Goal: Task Accomplishment & Management: Use online tool/utility

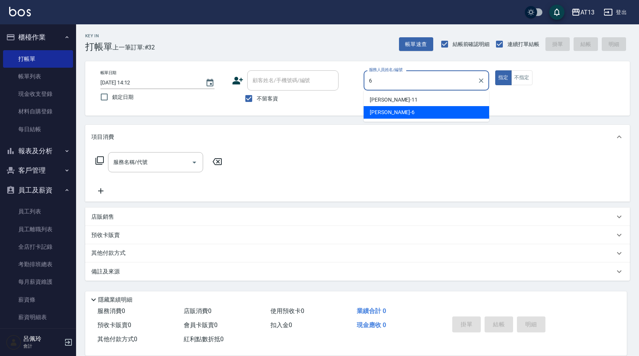
drag, startPoint x: 419, startPoint y: 108, endPoint x: 428, endPoint y: 110, distance: 8.6
click at [418, 109] on div "亭妤 -6" at bounding box center [425, 112] width 125 height 13
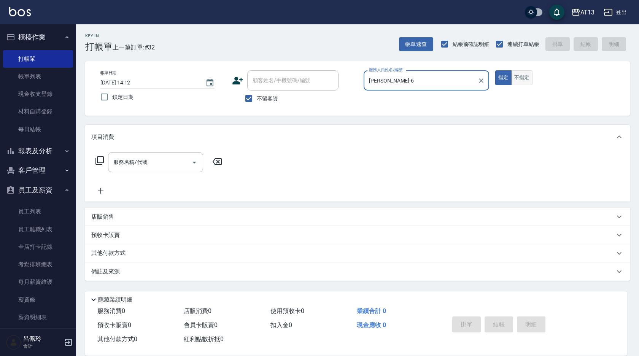
type input "[PERSON_NAME]-6"
click at [523, 75] on button "不指定" at bounding box center [521, 77] width 21 height 15
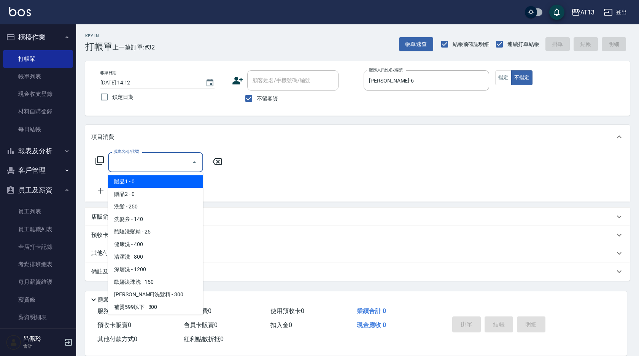
click at [156, 166] on input "服務名稱/代號" at bounding box center [149, 161] width 77 height 13
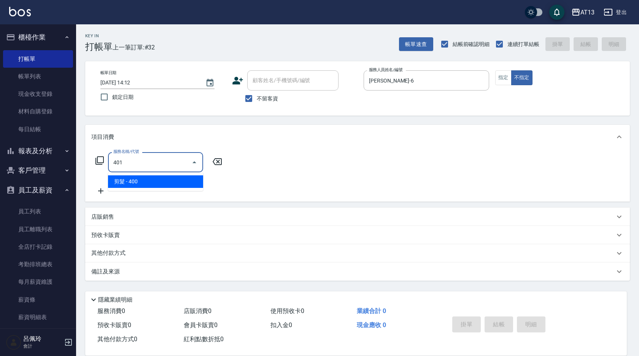
type input "剪髮(401)"
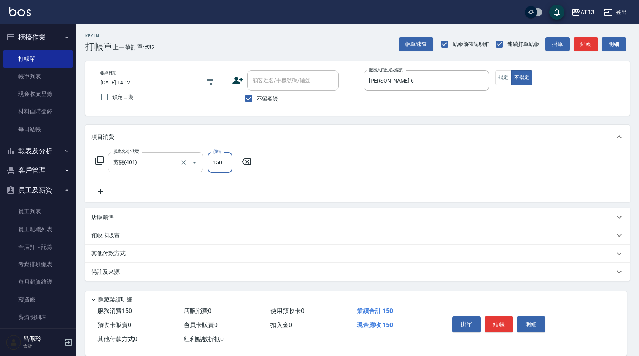
type input "150"
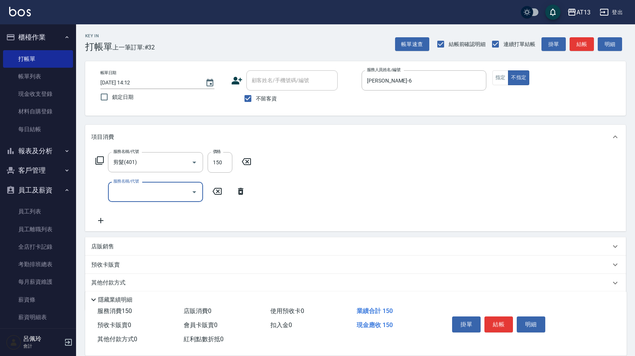
drag, startPoint x: 371, startPoint y: 183, endPoint x: 506, endPoint y: 282, distance: 167.3
click at [373, 183] on div "服務名稱/代號 剪髮(401) 服務名稱/代號 價格 150 價格 服務名稱/代號 服務名稱/代號" at bounding box center [355, 190] width 541 height 82
click at [504, 320] on button "結帳" at bounding box center [498, 324] width 29 height 16
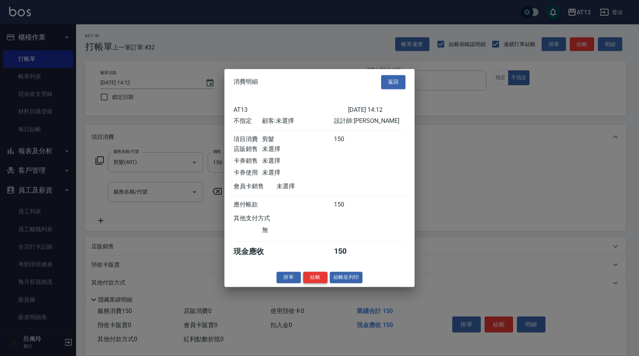
click at [315, 279] on button "結帳" at bounding box center [315, 277] width 24 height 12
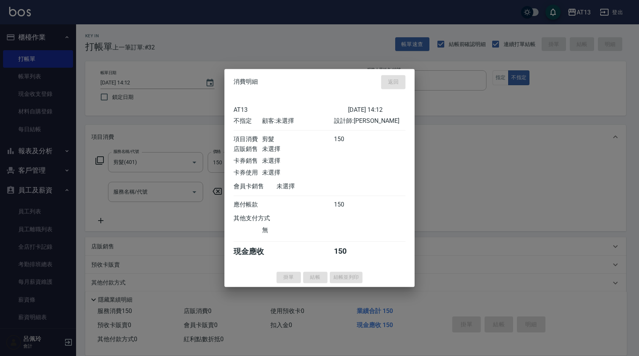
type input "[DATE] 15:05"
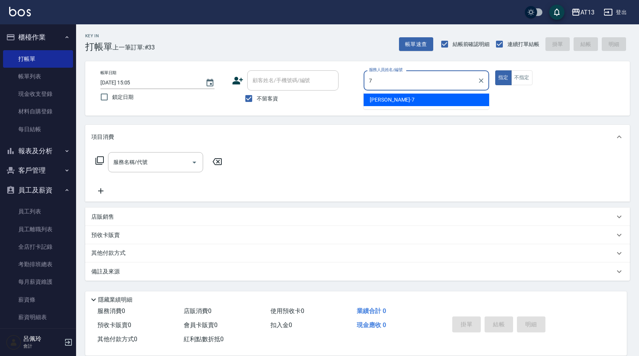
click at [388, 98] on span "[PERSON_NAME]-7" at bounding box center [391, 100] width 45 height 8
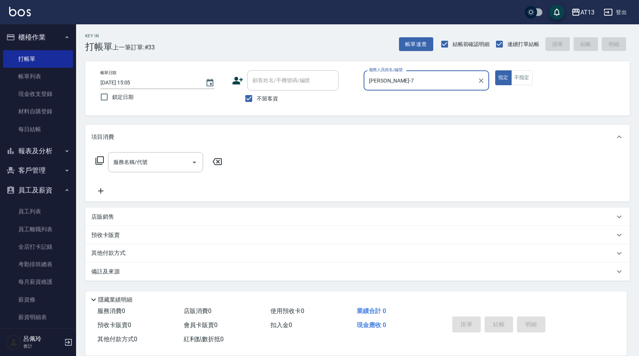
type input "[PERSON_NAME]-7"
click at [537, 82] on div "指定 不指定" at bounding box center [557, 77] width 125 height 15
click at [532, 81] on button "不指定" at bounding box center [521, 77] width 21 height 15
click at [174, 162] on input "服務名稱/代號" at bounding box center [149, 161] width 77 height 13
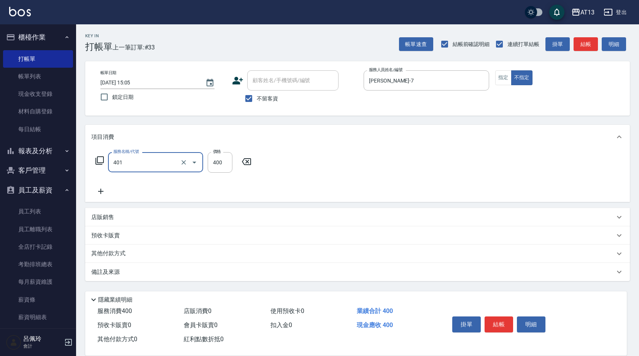
type input "剪髮(401)"
type input "150"
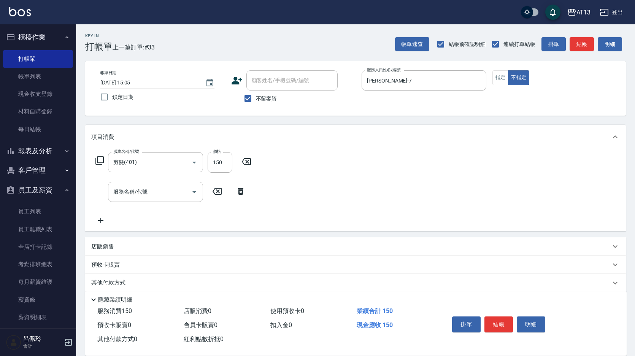
drag, startPoint x: 339, startPoint y: 186, endPoint x: 496, endPoint y: 285, distance: 185.6
click at [340, 186] on div "服務名稱/代號 剪髮(401) 服務名稱/代號 價格 150 價格 服務名稱/代號 服務名稱/代號" at bounding box center [355, 190] width 541 height 82
click at [496, 317] on button "結帳" at bounding box center [498, 324] width 29 height 16
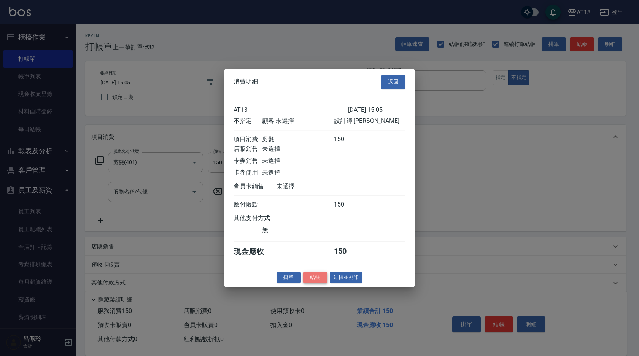
click at [315, 283] on button "結帳" at bounding box center [315, 277] width 24 height 12
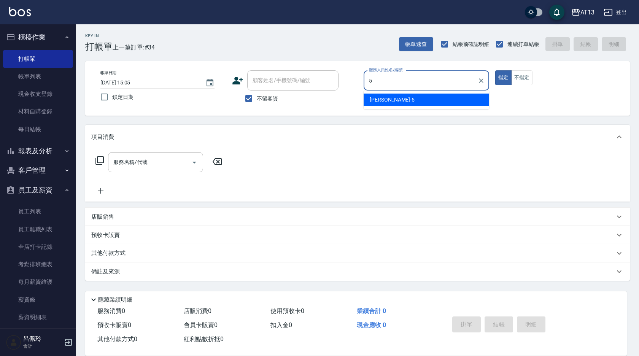
click at [420, 93] on ul "[PERSON_NAME] -5" at bounding box center [425, 99] width 125 height 19
click at [480, 104] on div "[PERSON_NAME] -5" at bounding box center [425, 100] width 125 height 13
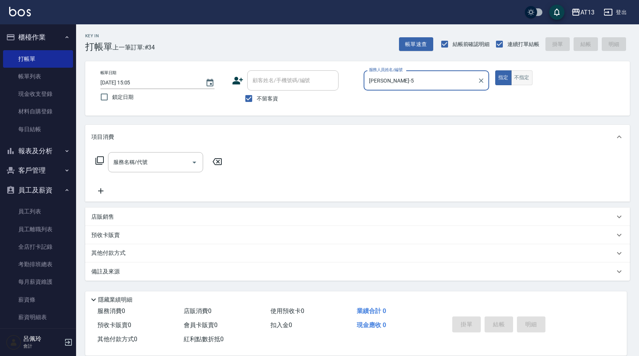
type input "[PERSON_NAME]-5"
click at [529, 84] on button "不指定" at bounding box center [521, 77] width 21 height 15
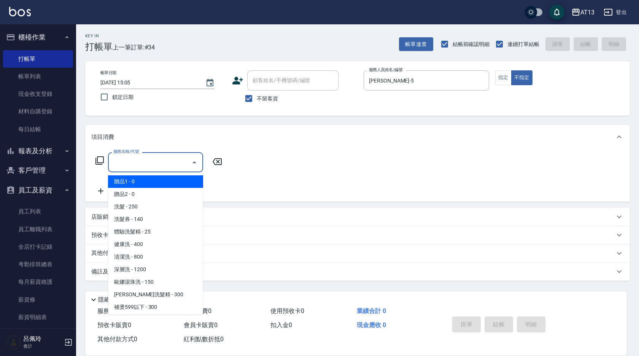
click at [178, 161] on input "服務名稱/代號" at bounding box center [149, 161] width 77 height 13
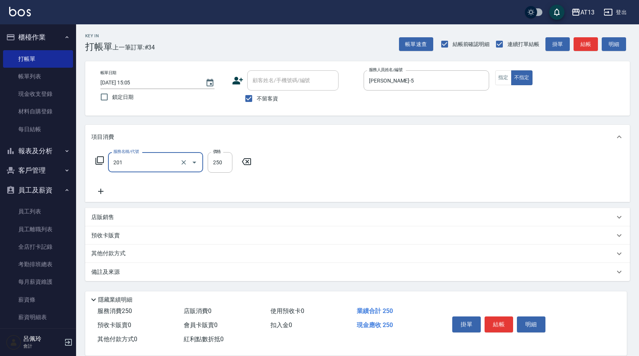
type input "洗髮(201)"
type input "[PERSON_NAME]-28"
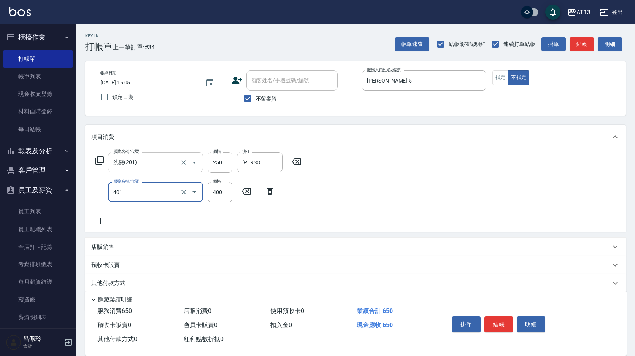
type input "剪髮(401)"
type input "200"
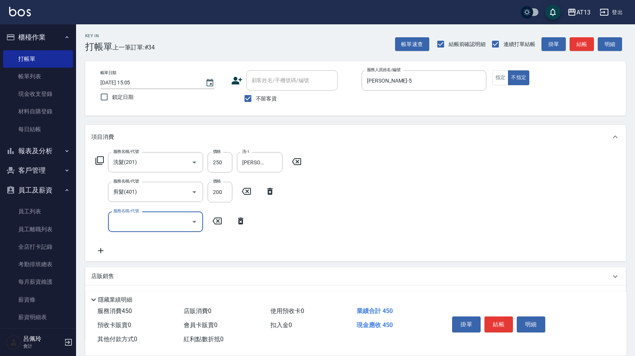
click at [445, 191] on div "服務名稱/代號 洗髮(201) 服務名稱/代號 價格 250 價格 洗-1 [PERSON_NAME]-28 洗-1 服務名稱/代號 剪髮(401) 服務名稱…" at bounding box center [355, 205] width 541 height 112
click at [501, 316] on button "結帳" at bounding box center [498, 324] width 29 height 16
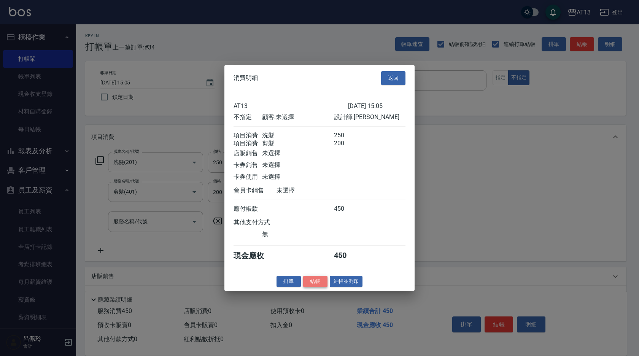
click at [320, 287] on button "結帳" at bounding box center [315, 281] width 24 height 12
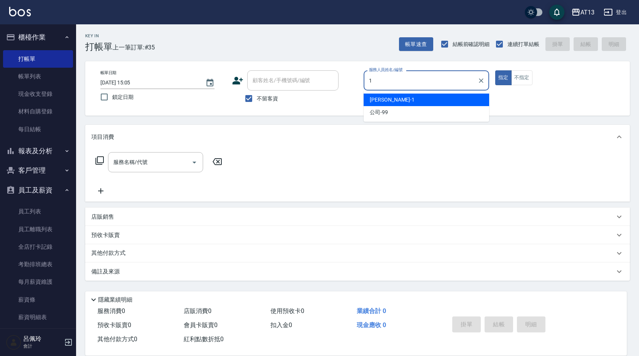
click at [375, 100] on span "[PERSON_NAME] -1" at bounding box center [391, 100] width 45 height 8
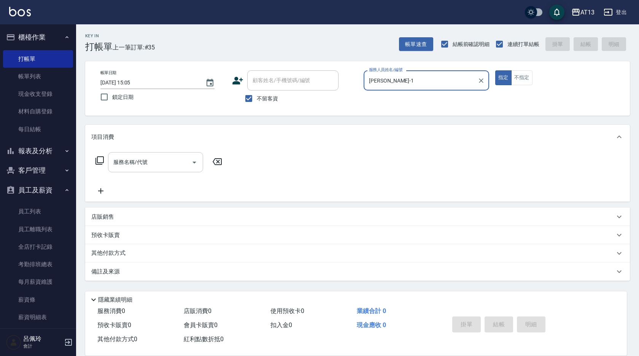
type input "[PERSON_NAME]-1"
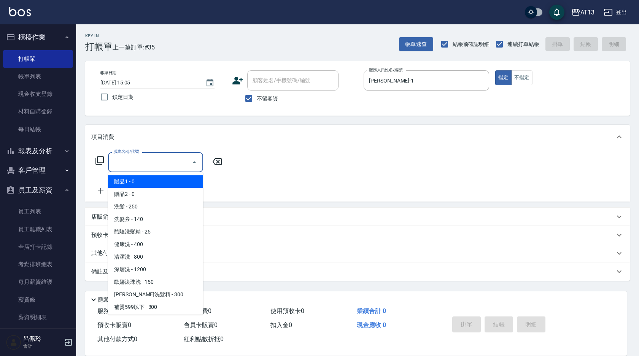
drag, startPoint x: 155, startPoint y: 159, endPoint x: 150, endPoint y: 165, distance: 7.3
click at [154, 160] on input "服務名稱/代號" at bounding box center [149, 161] width 77 height 13
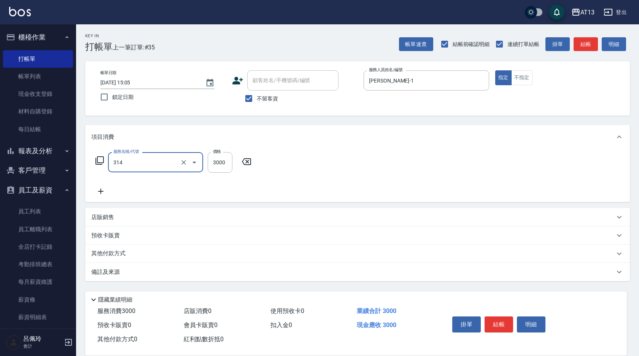
type input "CYA水質感2500UP(314)"
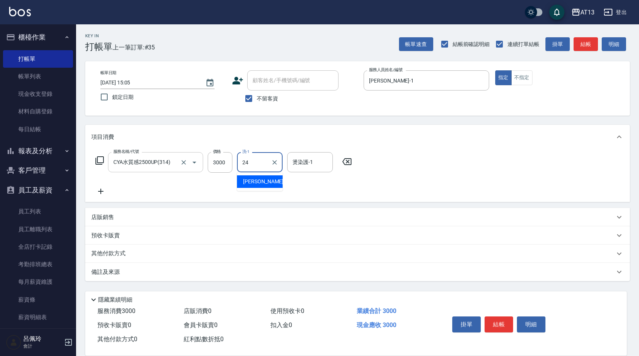
type input "[PERSON_NAME]-24"
type input "[PERSON_NAME]-1"
click at [496, 324] on button "結帳" at bounding box center [498, 324] width 29 height 16
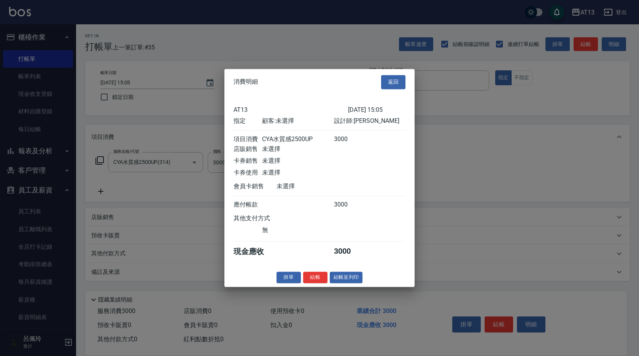
click at [315, 283] on button "結帳" at bounding box center [315, 277] width 24 height 12
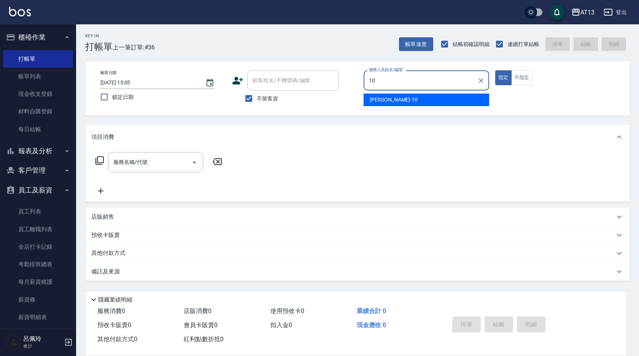
drag, startPoint x: 395, startPoint y: 101, endPoint x: 383, endPoint y: 104, distance: 11.7
click at [395, 100] on div "[PERSON_NAME] -10" at bounding box center [425, 100] width 125 height 13
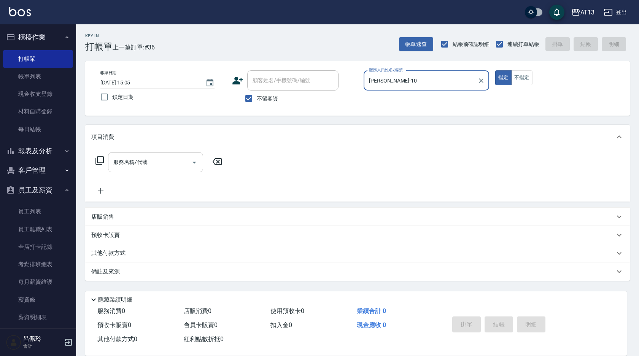
type input "[PERSON_NAME]-10"
click at [120, 168] on input "服務名稱/代號" at bounding box center [149, 161] width 77 height 13
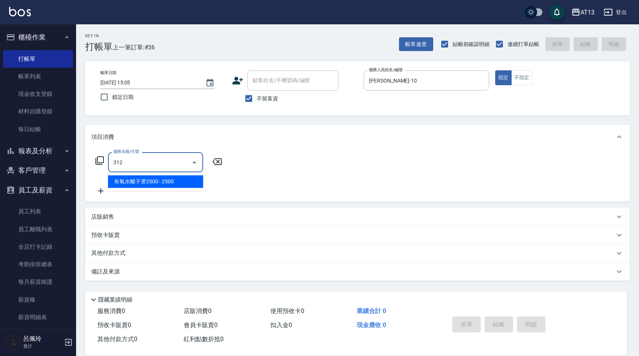
type input "有氧水離子燙2500(312)"
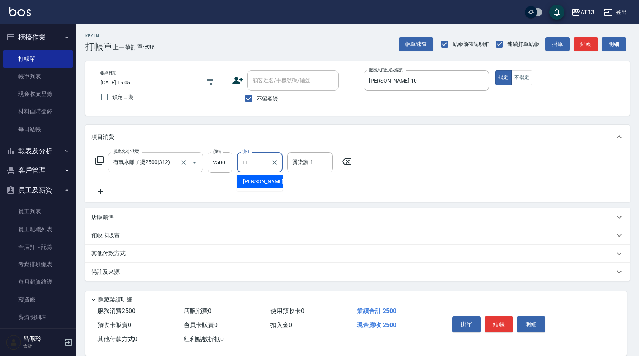
type input "[PERSON_NAME]-11"
click at [492, 322] on button "結帳" at bounding box center [498, 324] width 29 height 16
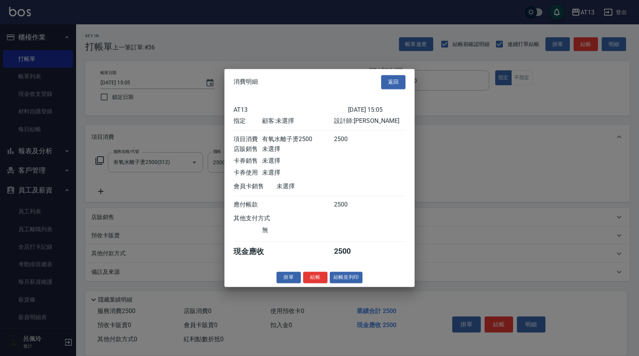
click at [311, 287] on div "消費明細 返回 AT13 [DATE] 15:05 指定 顧客: 未選擇 設計師: 稔穎 項目消費 有氧水離子燙2500 2500 店販銷售 未選擇 卡券銷售…" at bounding box center [319, 178] width 190 height 218
click at [312, 283] on button "結帳" at bounding box center [315, 277] width 24 height 12
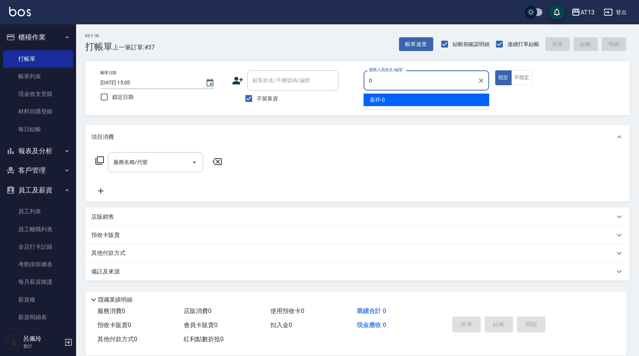
click at [382, 100] on span "嘉祥 -0" at bounding box center [376, 100] width 15 height 8
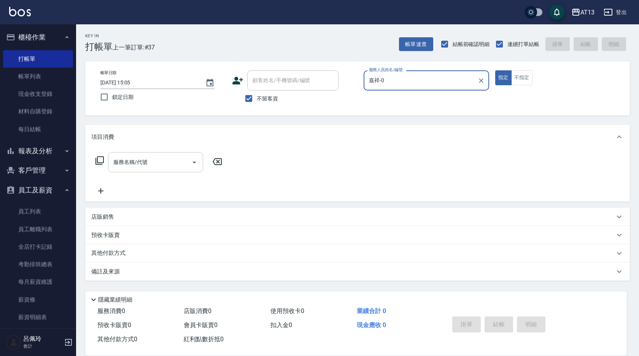
type input "嘉祥-0"
click at [135, 160] on div "服務名稱/代號 服務名稱/代號" at bounding box center [155, 162] width 95 height 20
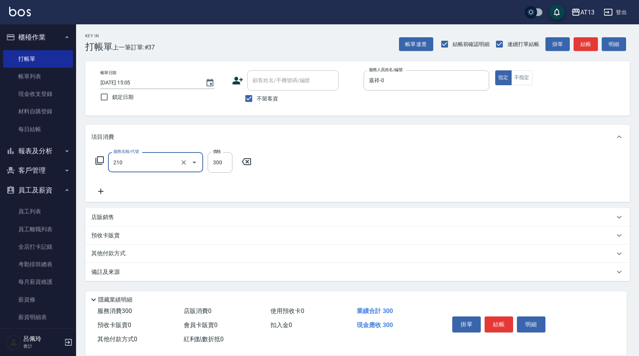
type input "[PERSON_NAME]洗髮精(210)"
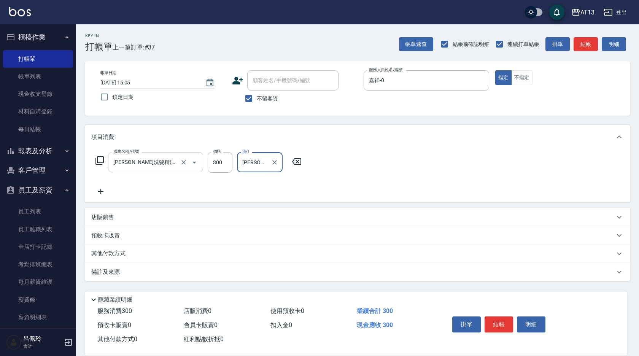
type input "[PERSON_NAME]-11"
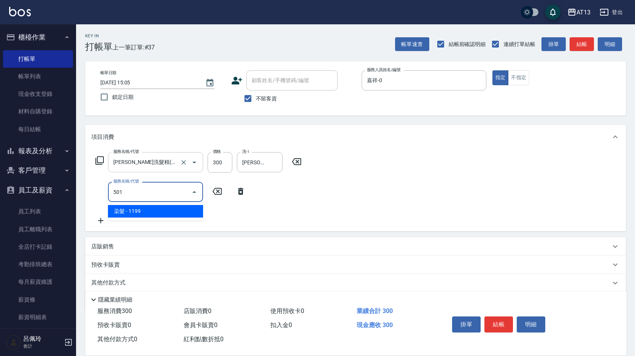
type input "染髮(501)"
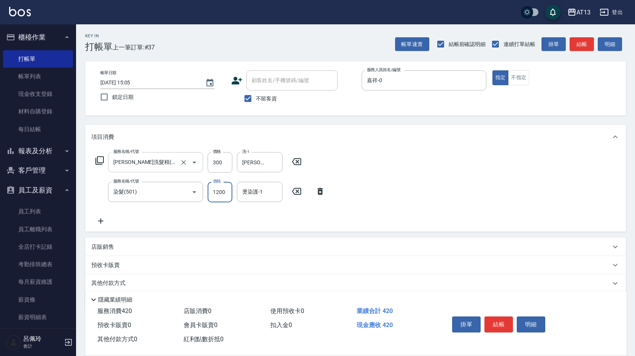
type input "1200"
type input "[PERSON_NAME]-11"
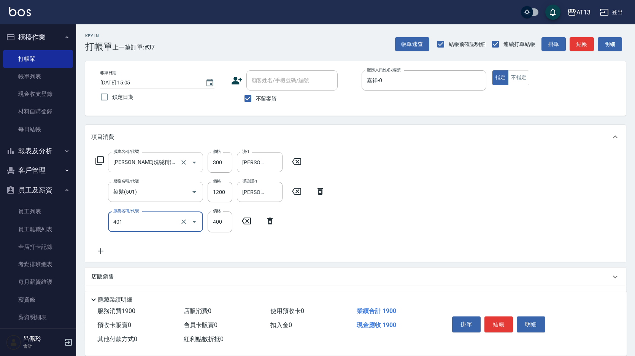
type input "剪髮(401)"
type input "450"
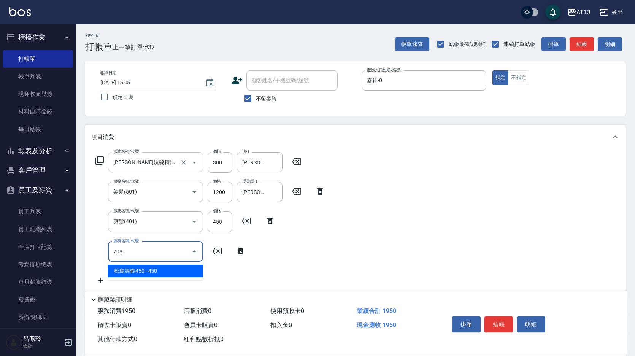
type input "松島舞鶴450(708)"
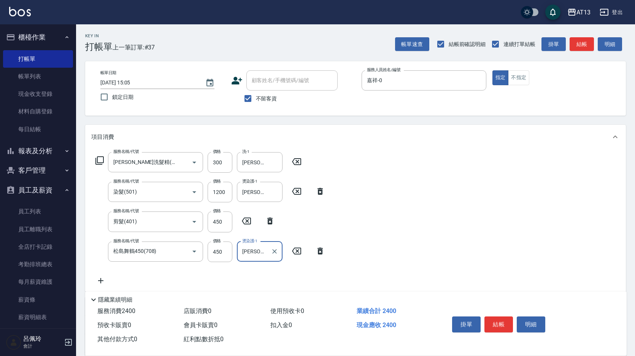
type input "[PERSON_NAME]-11"
click at [417, 220] on div "服務名稱/代號 [PERSON_NAME]洗髮精(210) 服務名稱/代號 價格 300 價格 洗-1 [PERSON_NAME]-11 洗-1 服務名稱/代…" at bounding box center [355, 220] width 541 height 142
click at [496, 319] on button "結帳" at bounding box center [498, 324] width 29 height 16
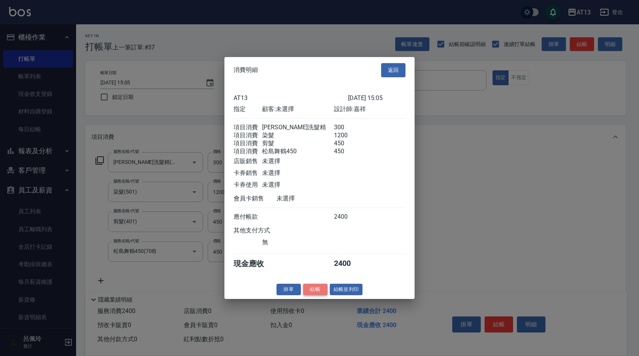
click at [309, 294] on button "結帳" at bounding box center [315, 289] width 24 height 12
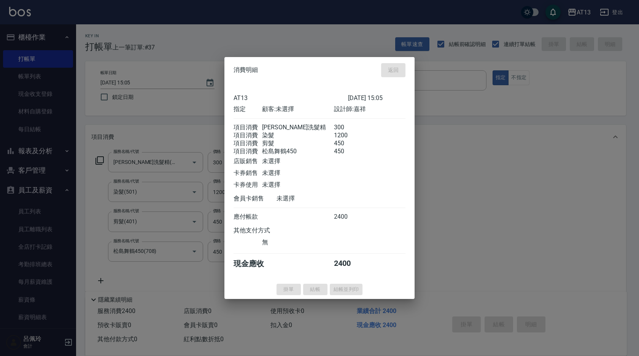
type input "[DATE] 15:06"
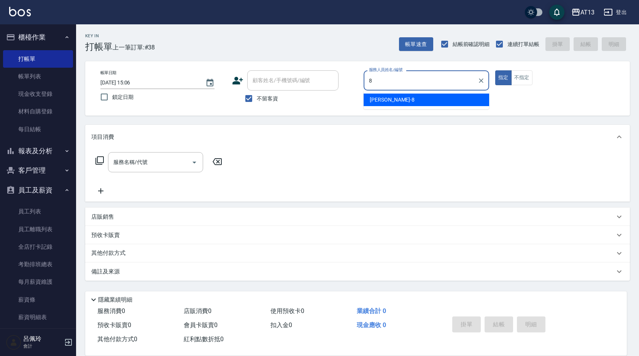
click at [391, 98] on div "[PERSON_NAME] -8" at bounding box center [425, 100] width 125 height 13
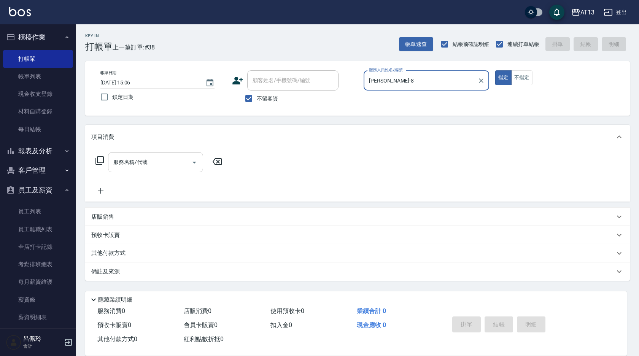
type input "[PERSON_NAME]-8"
click at [157, 159] on input "服務名稱/代號" at bounding box center [149, 161] width 77 height 13
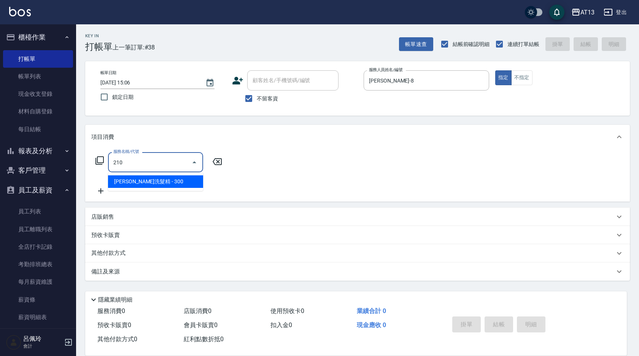
type input "[PERSON_NAME]洗髮精(210)"
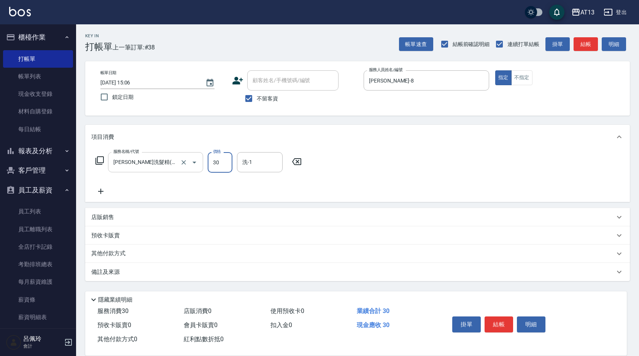
type input "300"
type input "[PERSON_NAME]-28"
click at [503, 319] on button "結帳" at bounding box center [498, 324] width 29 height 16
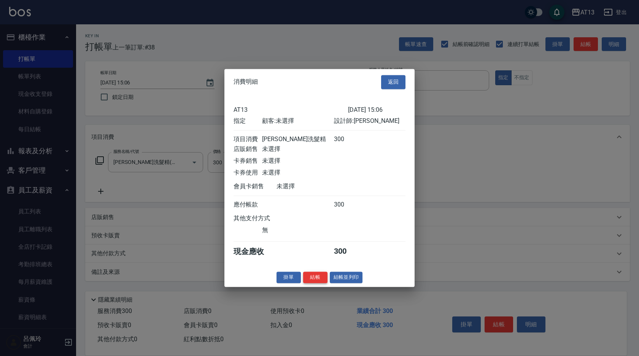
click at [319, 282] on button "結帳" at bounding box center [315, 277] width 24 height 12
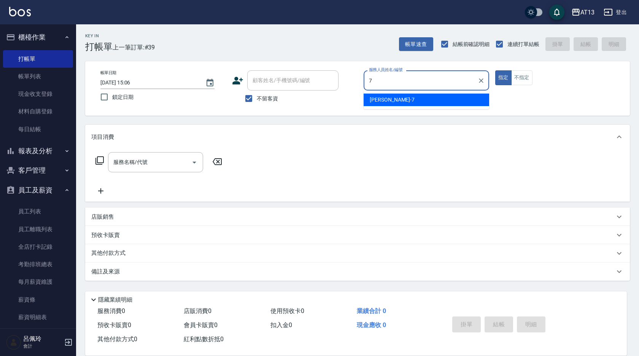
click at [372, 95] on div "[PERSON_NAME]-7" at bounding box center [425, 100] width 125 height 13
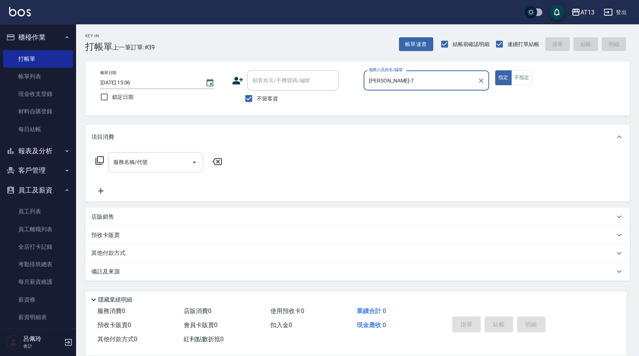
type input "[PERSON_NAME]-7"
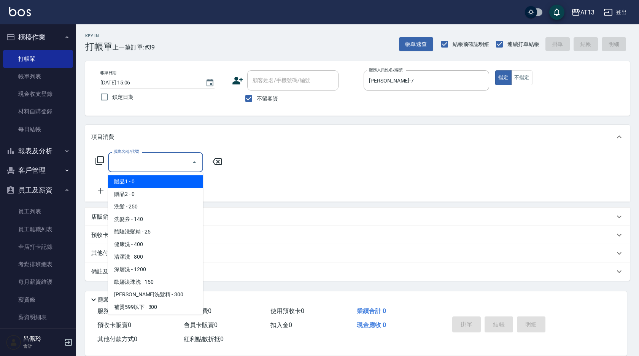
click at [134, 165] on input "服務名稱/代號" at bounding box center [149, 161] width 77 height 13
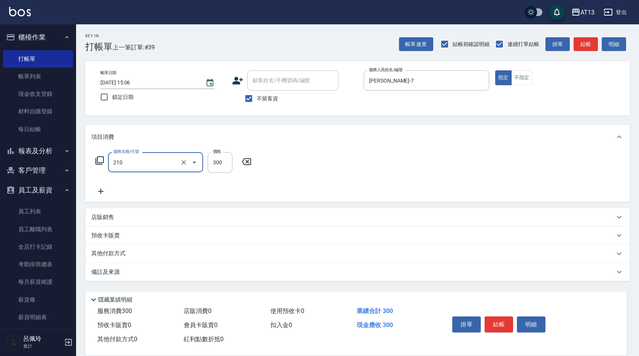
type input "[PERSON_NAME]洗髮精(210)"
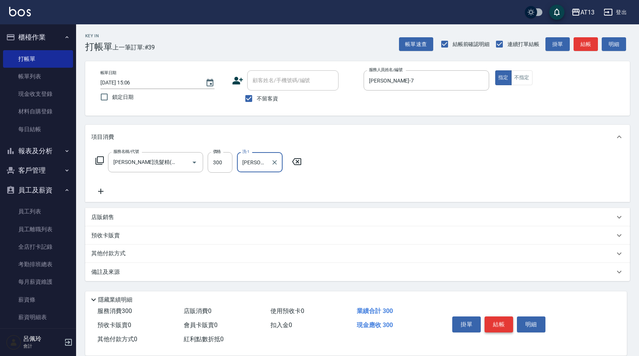
type input "[PERSON_NAME]-26"
click at [497, 316] on button "結帳" at bounding box center [498, 324] width 29 height 16
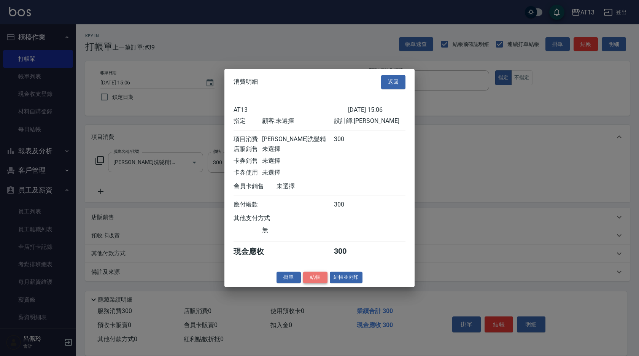
click at [318, 279] on button "結帳" at bounding box center [315, 277] width 24 height 12
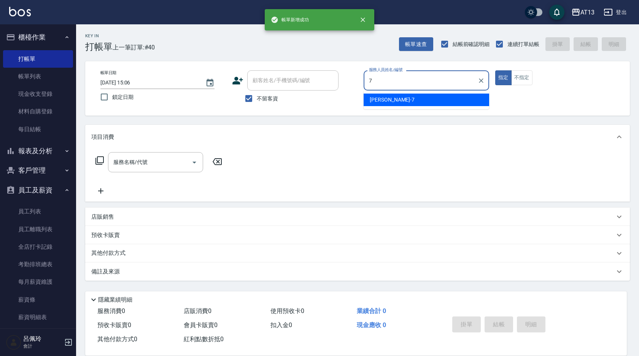
click at [379, 98] on span "[PERSON_NAME]-7" at bounding box center [391, 100] width 45 height 8
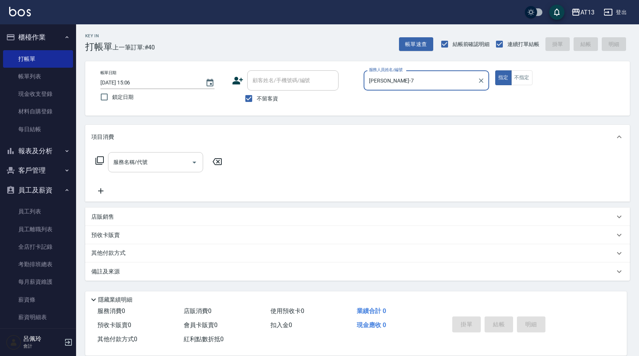
type input "[PERSON_NAME]-7"
click at [138, 164] on div "服務名稱/代號 服務名稱/代號" at bounding box center [155, 162] width 95 height 20
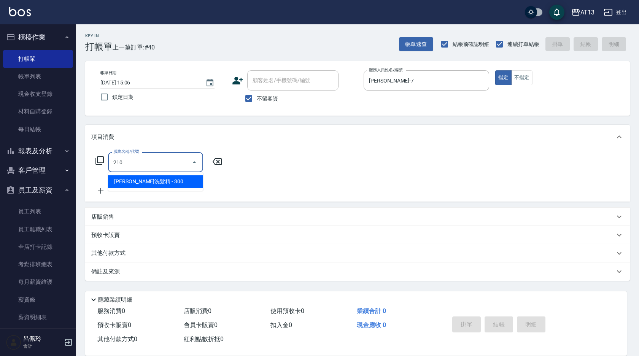
type input "[PERSON_NAME]洗髮精(210)"
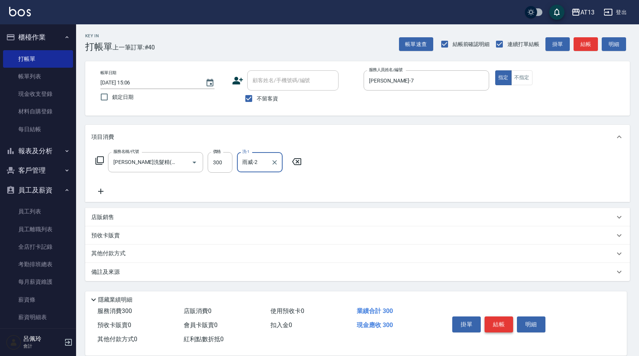
type input "雨威-2"
click at [495, 316] on button "結帳" at bounding box center [498, 324] width 29 height 16
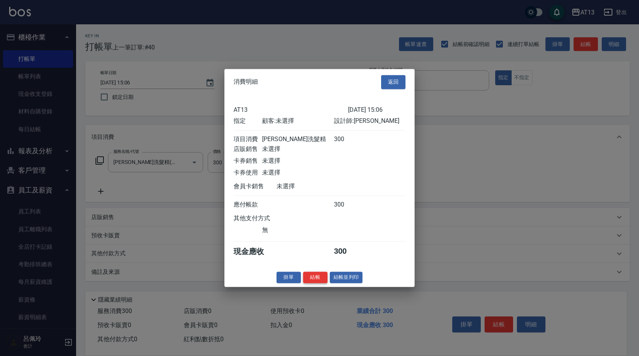
click at [309, 281] on button "結帳" at bounding box center [315, 277] width 24 height 12
